Goal: Information Seeking & Learning: Learn about a topic

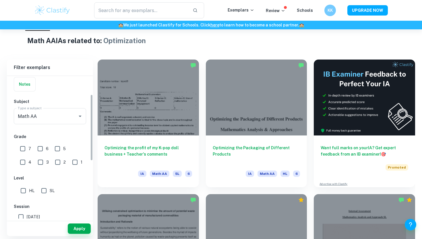
scroll to position [54, 0]
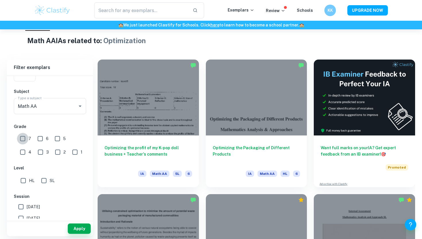
click at [27, 138] on input "7" at bounding box center [22, 138] width 11 height 11
checkbox input "true"
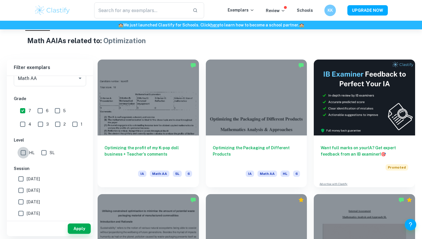
click at [24, 152] on input "HL" at bounding box center [23, 152] width 11 height 11
checkbox input "true"
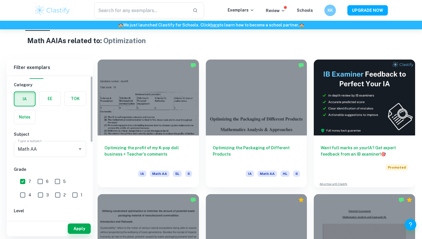
scroll to position [0, 0]
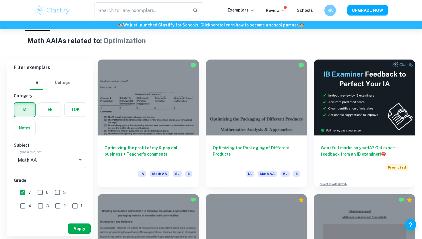
click at [81, 227] on button "Apply" at bounding box center [79, 228] width 23 height 10
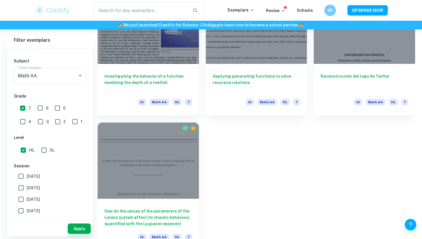
scroll to position [1294, 0]
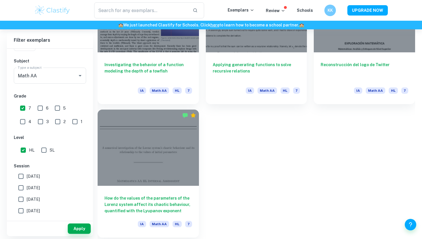
click at [170, 142] on div at bounding box center [148, 147] width 101 height 76
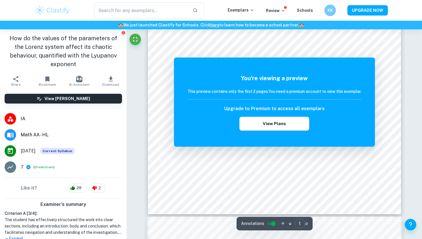
scroll to position [150, 0]
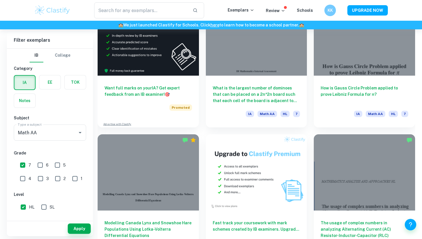
scroll to position [999, 0]
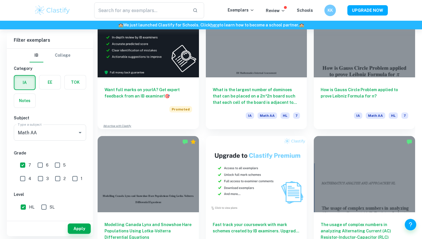
click at [40, 165] on input "6" at bounding box center [39, 164] width 11 height 11
checkbox input "true"
click at [78, 227] on button "Apply" at bounding box center [79, 228] width 23 height 10
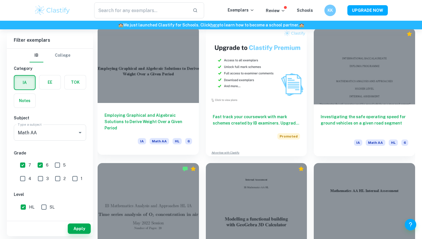
scroll to position [1107, 0]
click at [176, 78] on div at bounding box center [148, 64] width 101 height 76
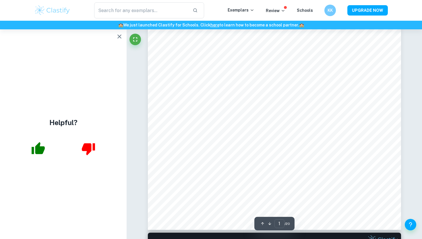
scroll to position [169, 0]
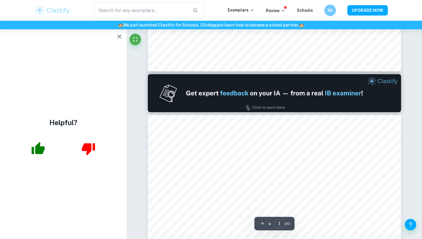
type input "2"
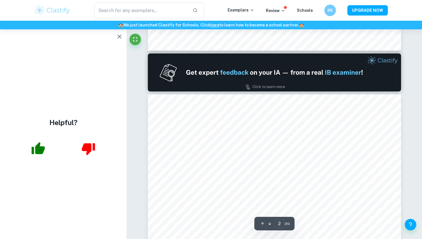
scroll to position [456, 0]
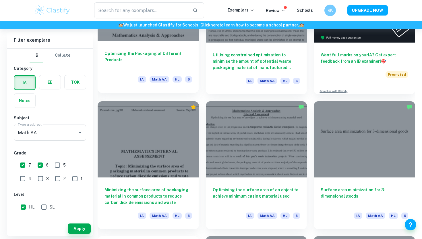
scroll to position [263, 0]
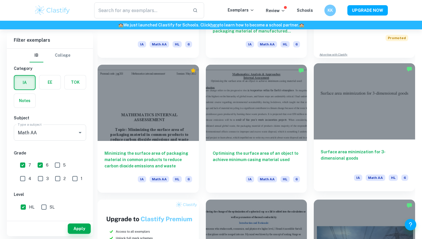
click at [343, 112] on div at bounding box center [364, 101] width 101 height 76
